Goal: Communication & Community: Connect with others

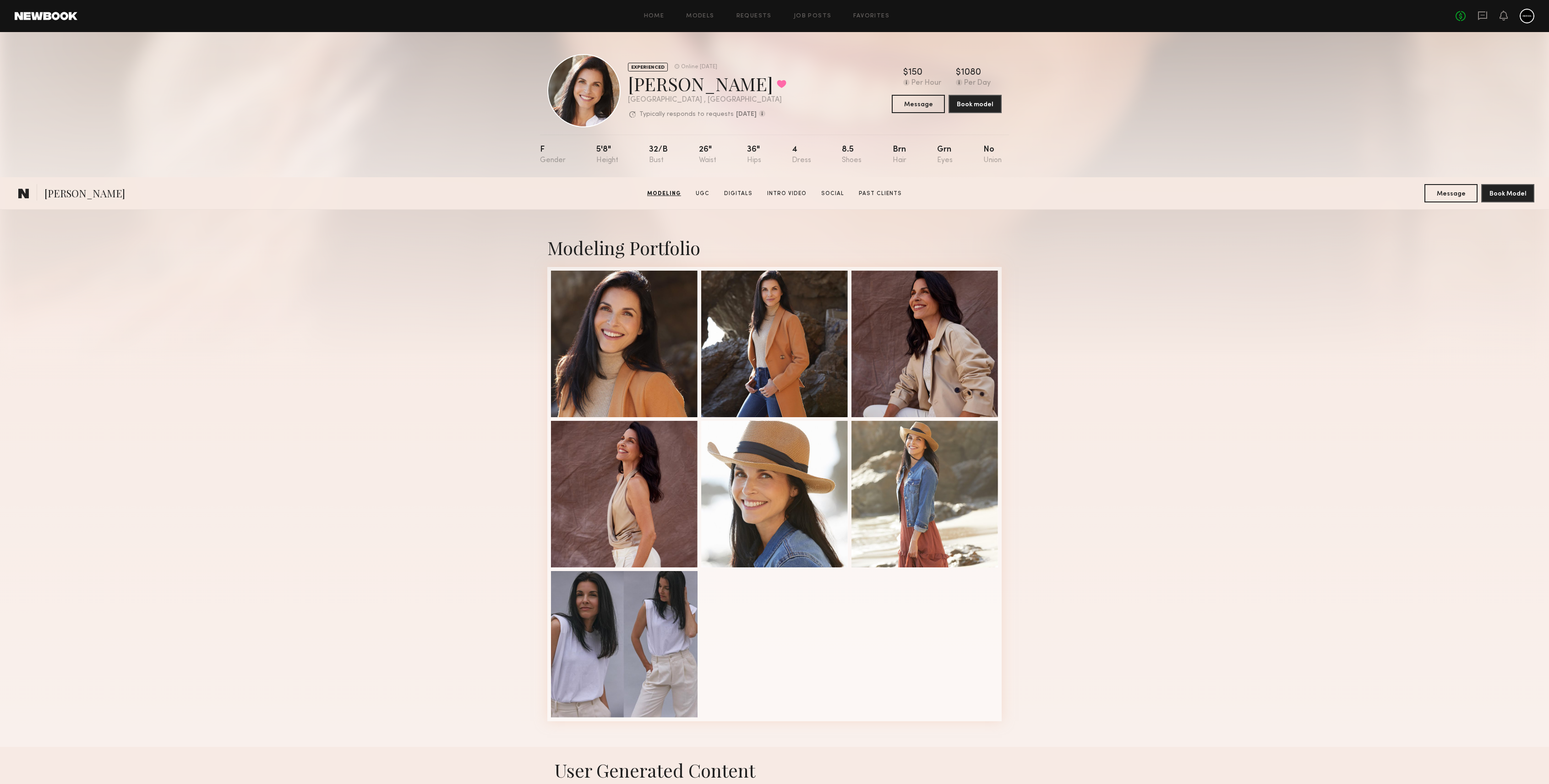
scroll to position [305, 0]
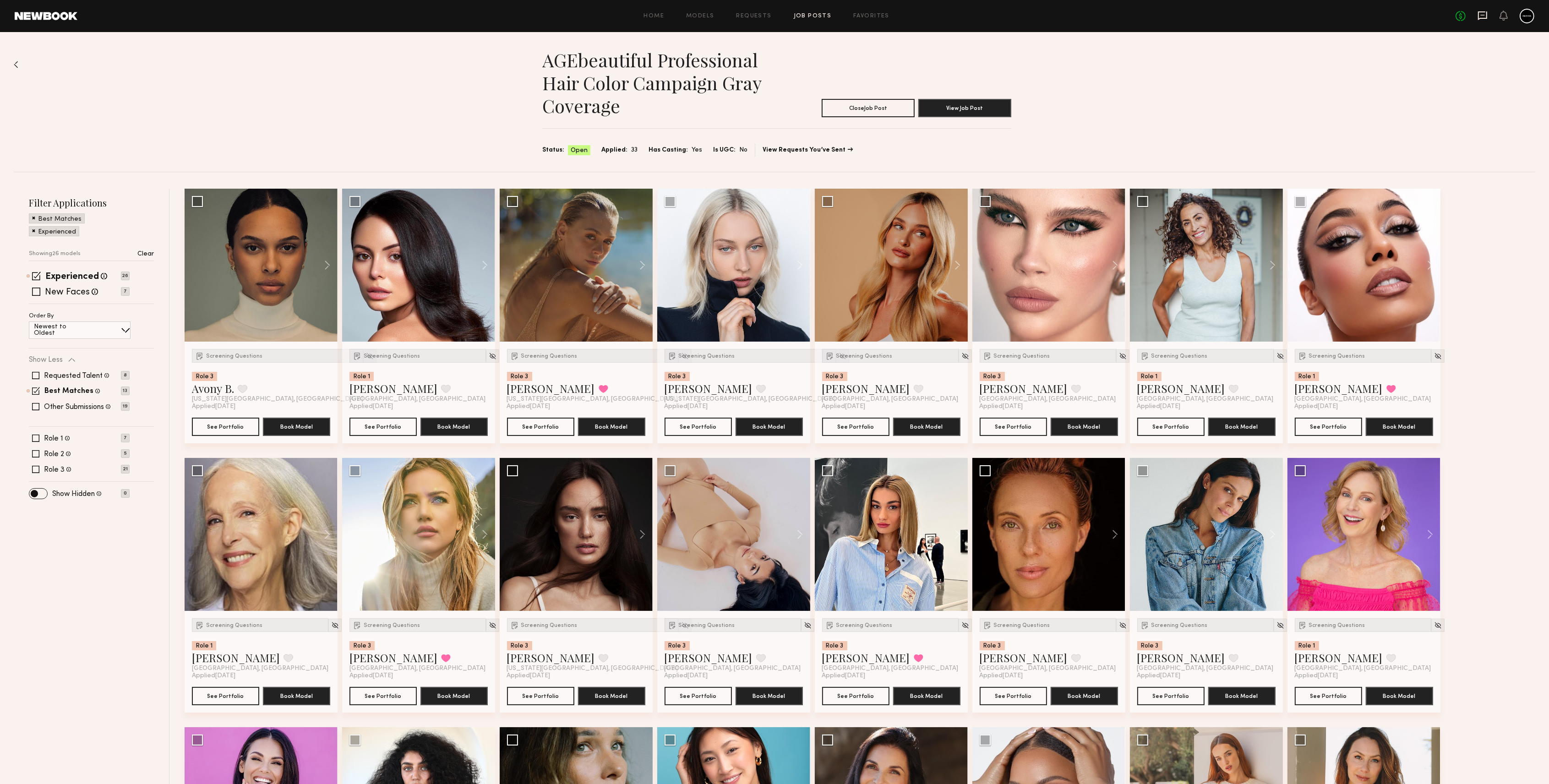
click at [1481, 15] on icon at bounding box center [1482, 15] width 4 height 1
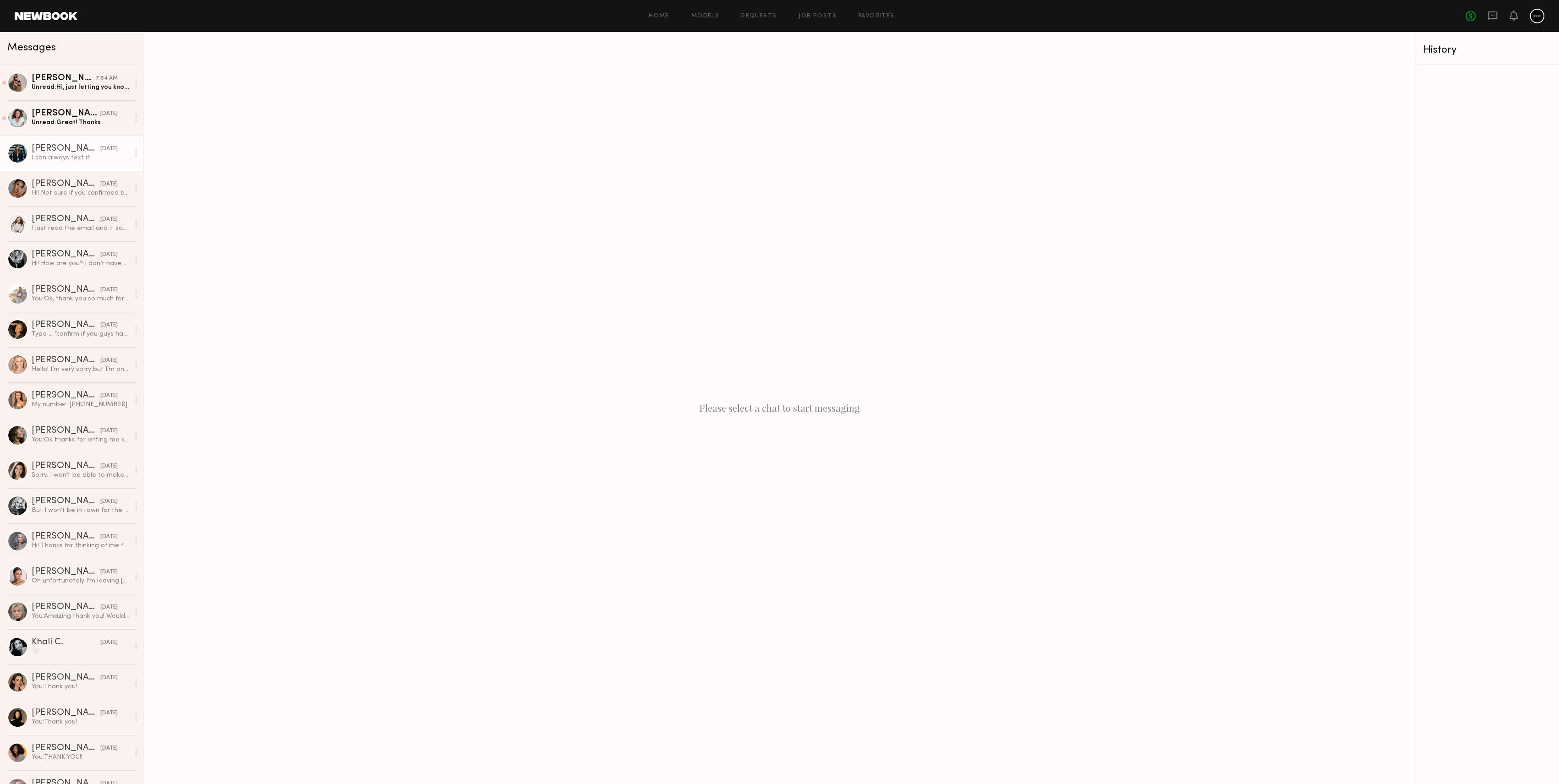
click at [70, 163] on link "[PERSON_NAME] [DATE] I can always text it" at bounding box center [71, 153] width 143 height 35
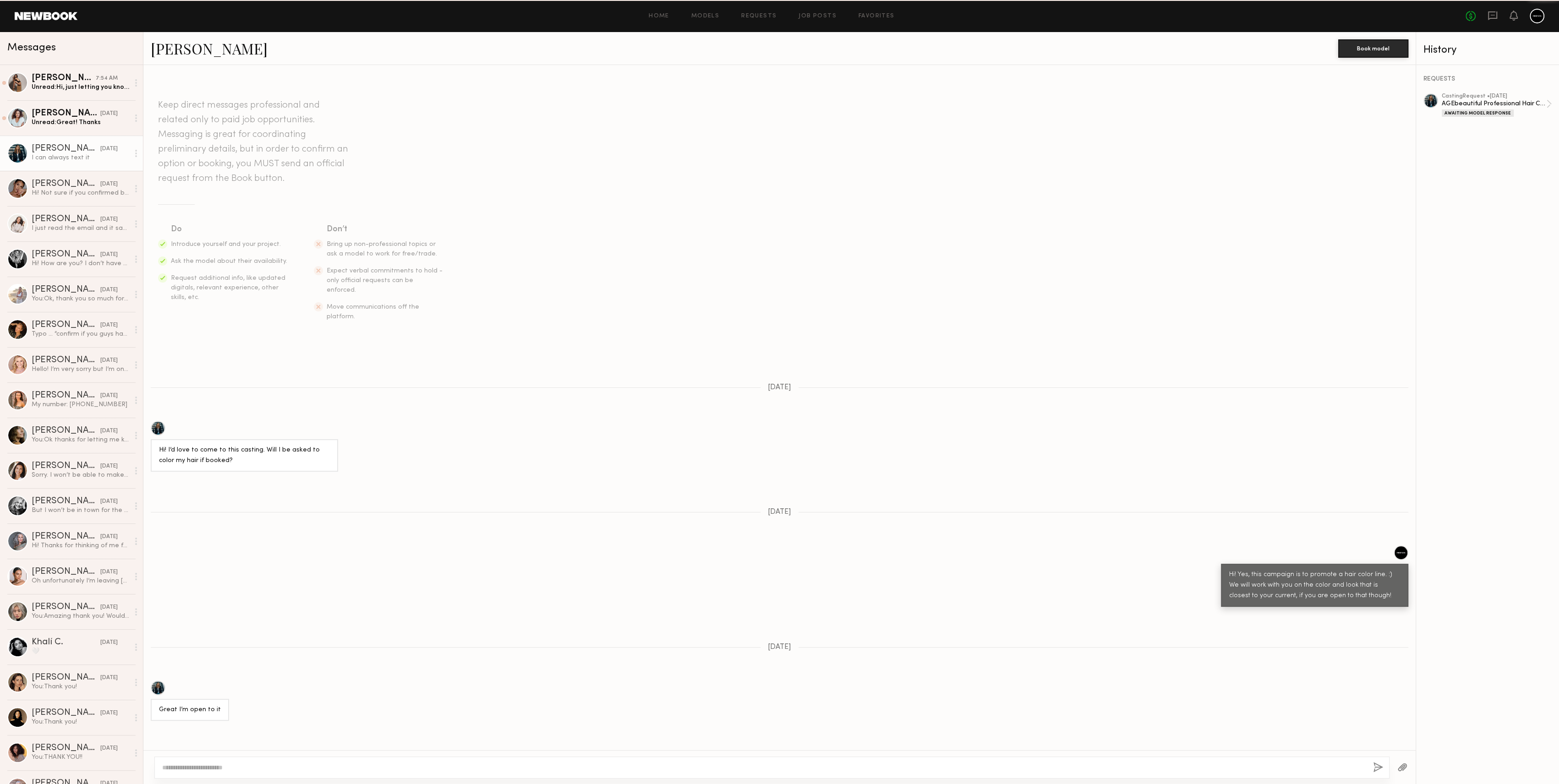
scroll to position [465, 0]
